Goal: Find specific page/section: Find specific page/section

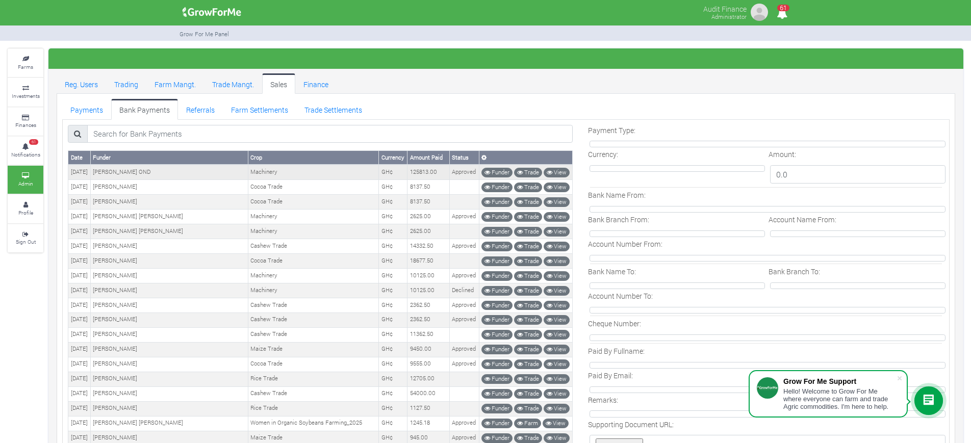
click at [115, 172] on td "[PERSON_NAME] OND" at bounding box center [169, 172] width 158 height 15
copy td "Steve"
click at [80, 102] on link "Payments" at bounding box center [86, 109] width 49 height 20
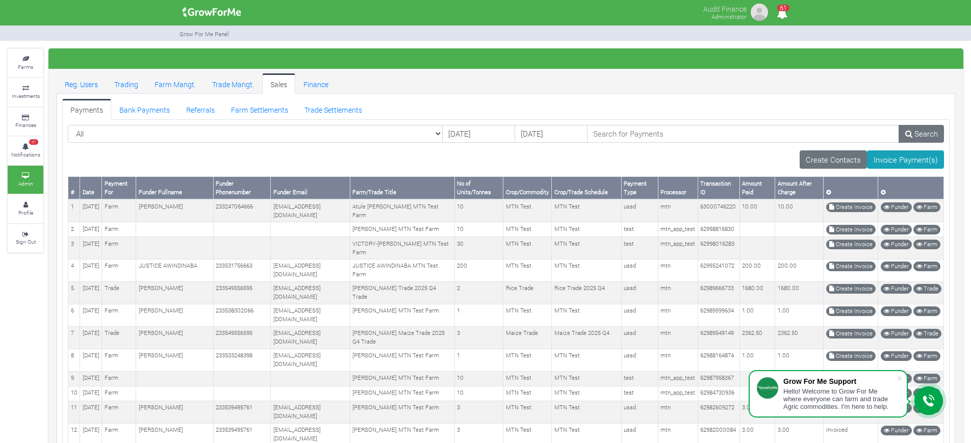
scroll to position [904, 0]
